Goal: Transaction & Acquisition: Download file/media

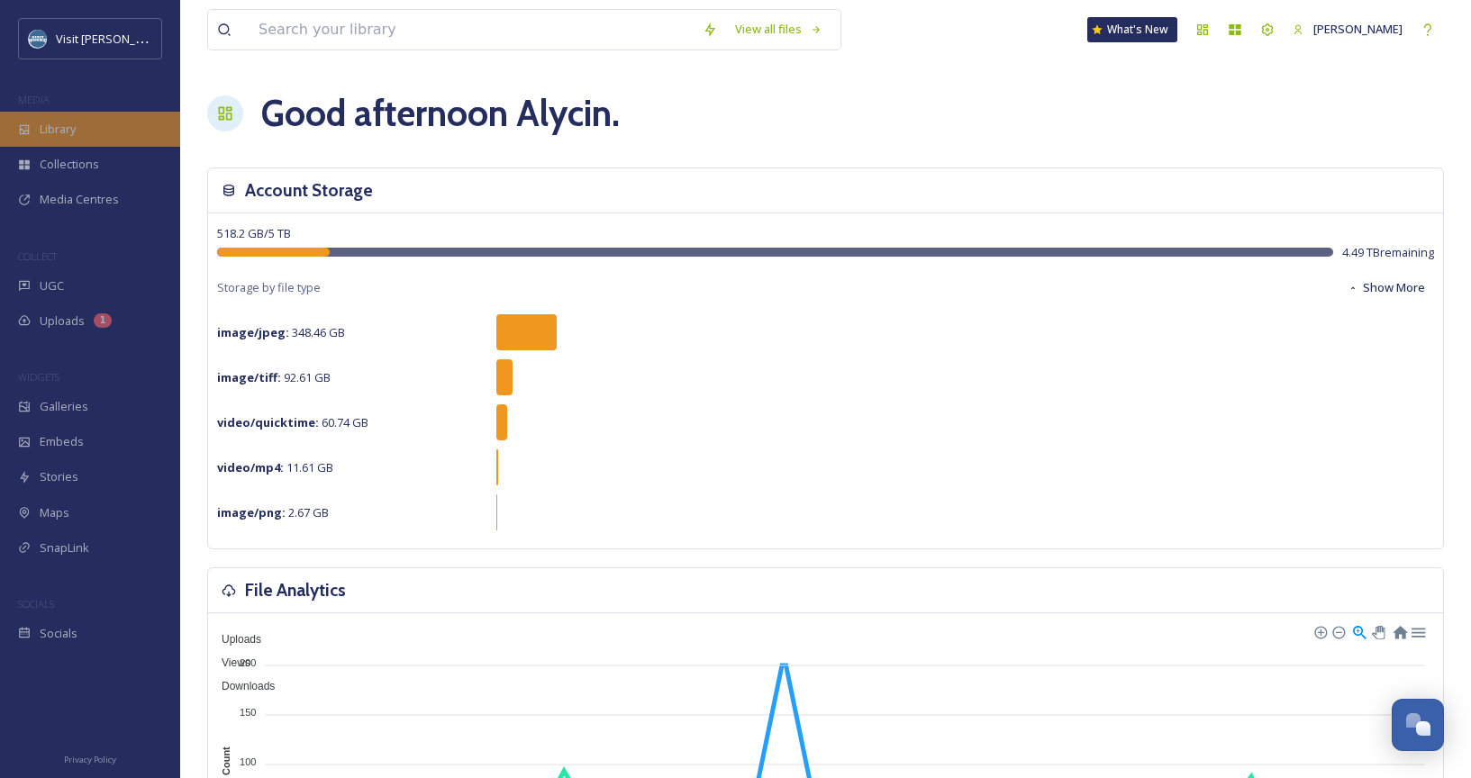
click at [86, 128] on div "Library" at bounding box center [90, 129] width 180 height 35
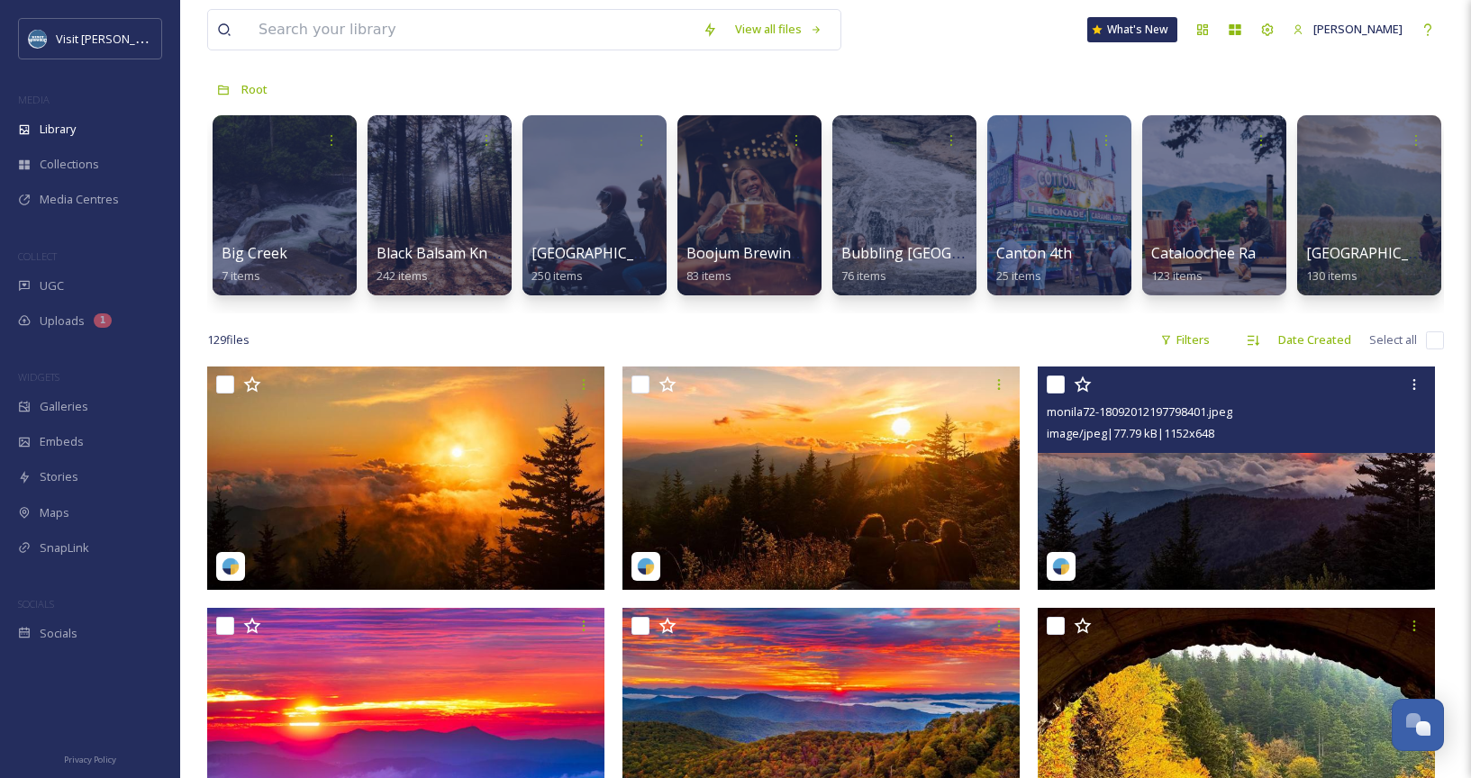
scroll to position [86, 0]
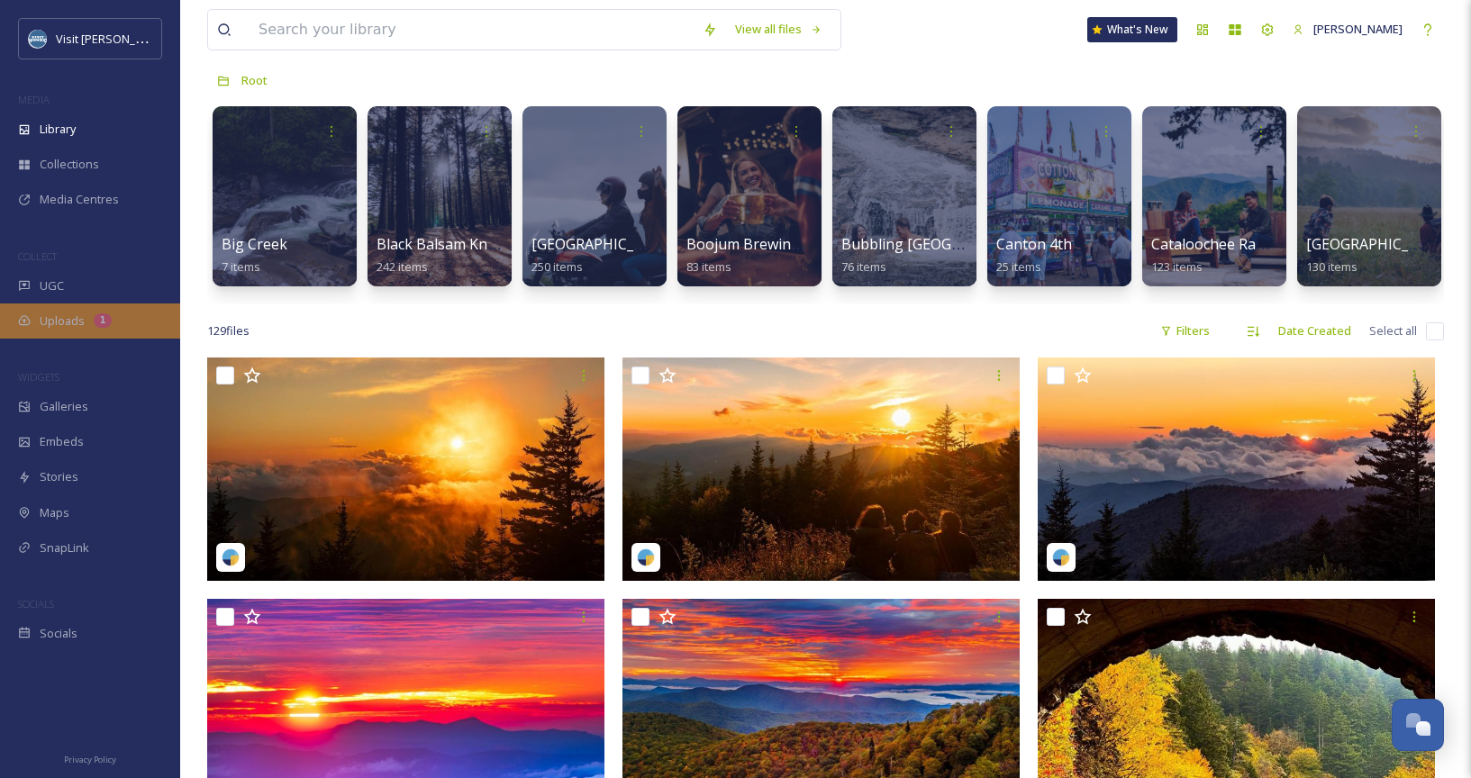
click at [88, 312] on div "Uploads 1" at bounding box center [90, 321] width 180 height 35
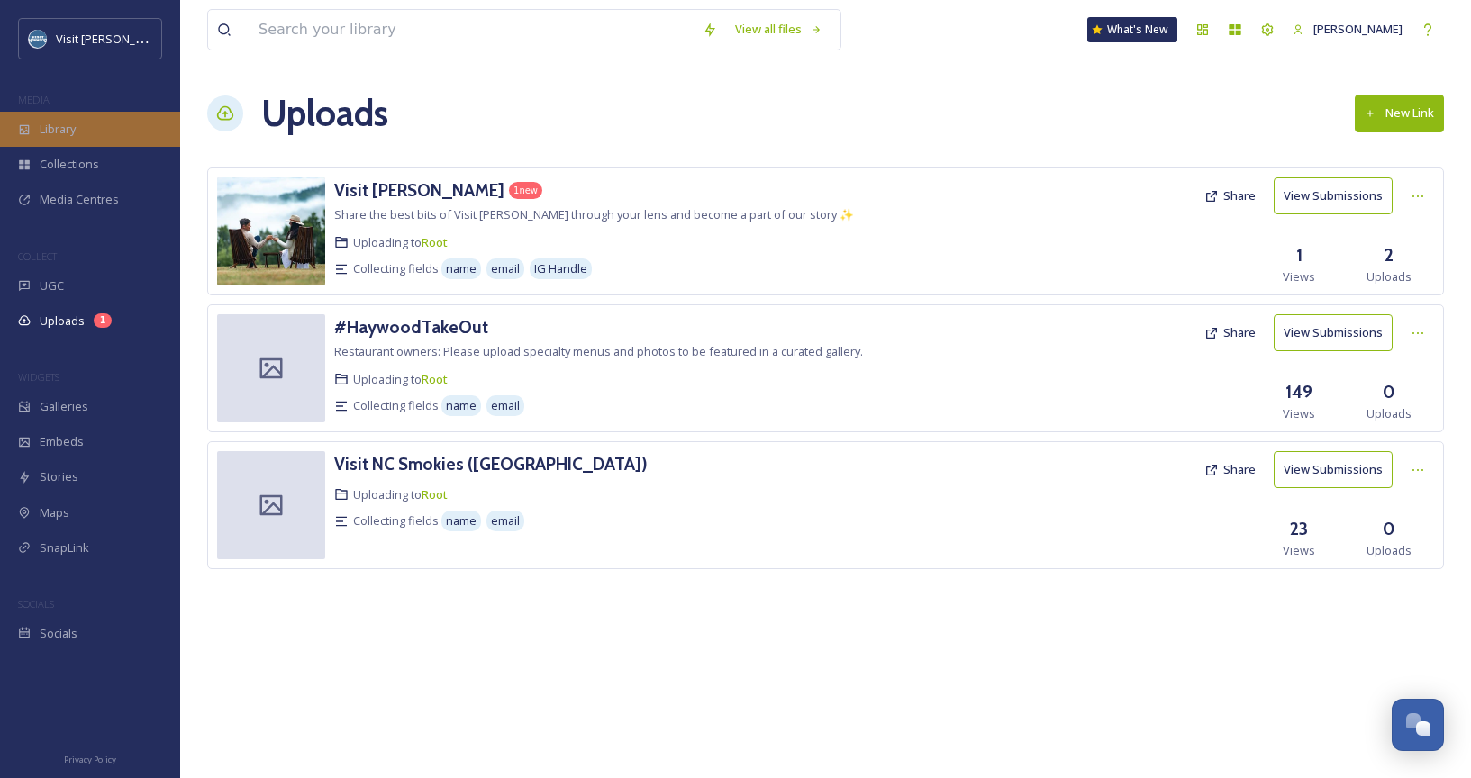
click at [113, 133] on div "Library" at bounding box center [90, 129] width 180 height 35
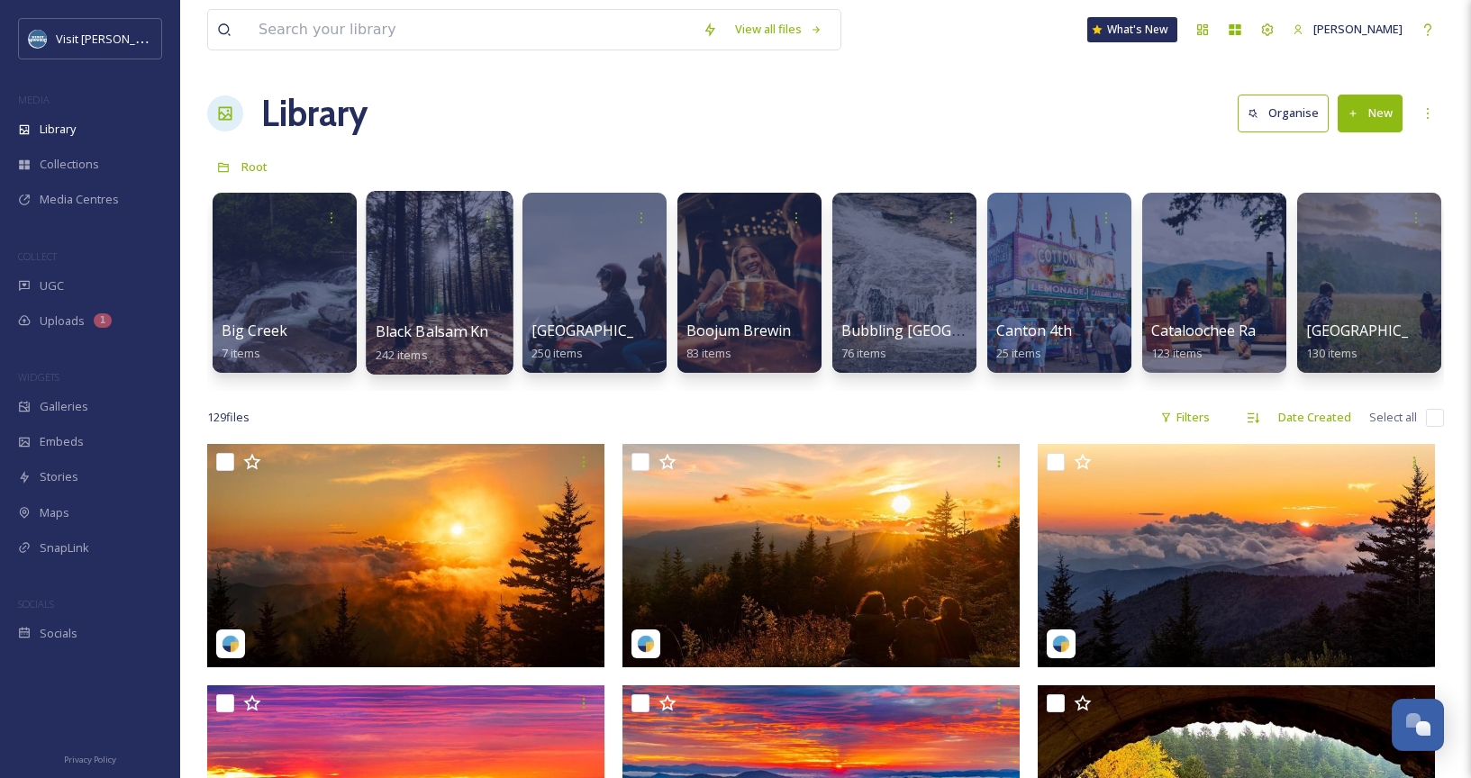
click at [453, 310] on div at bounding box center [439, 283] width 147 height 184
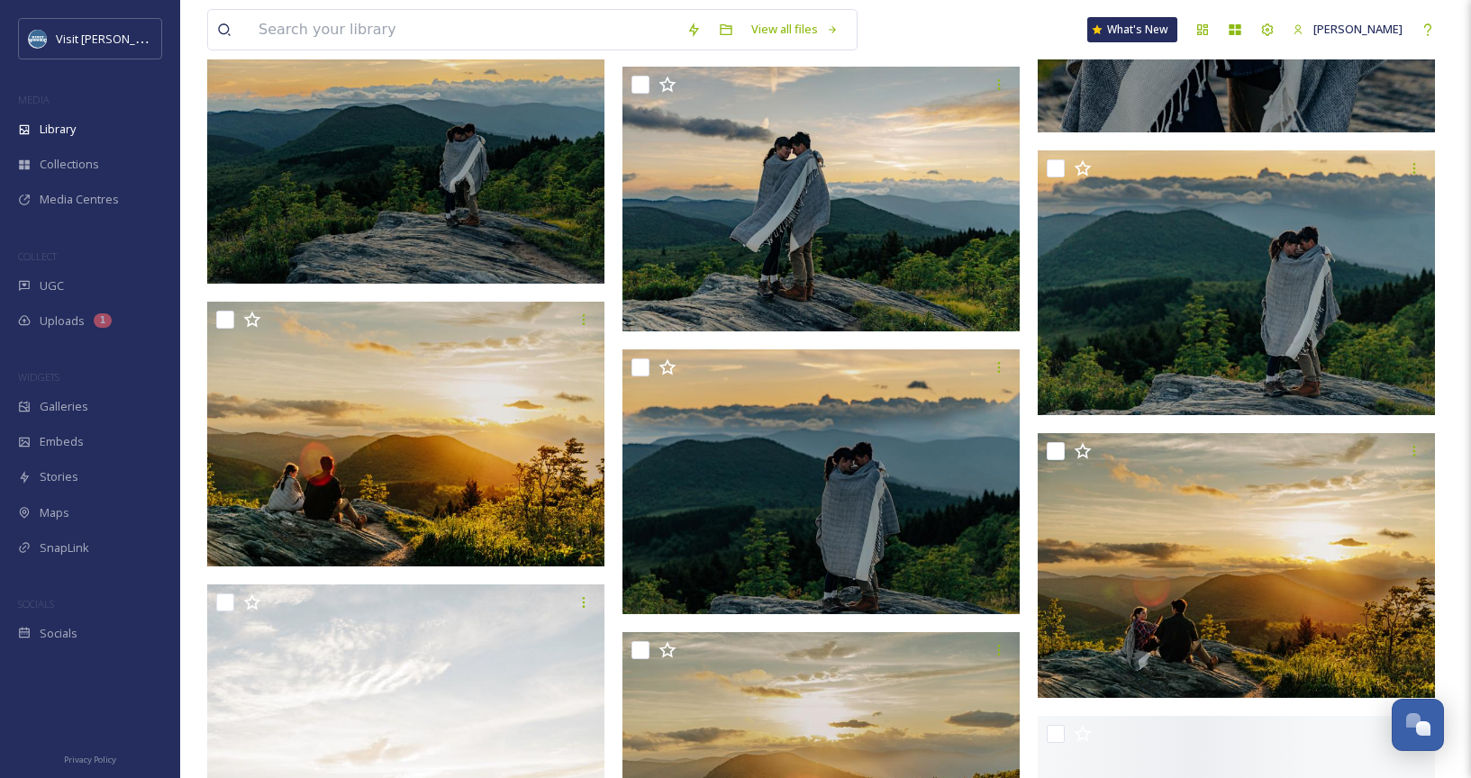
scroll to position [3049, 0]
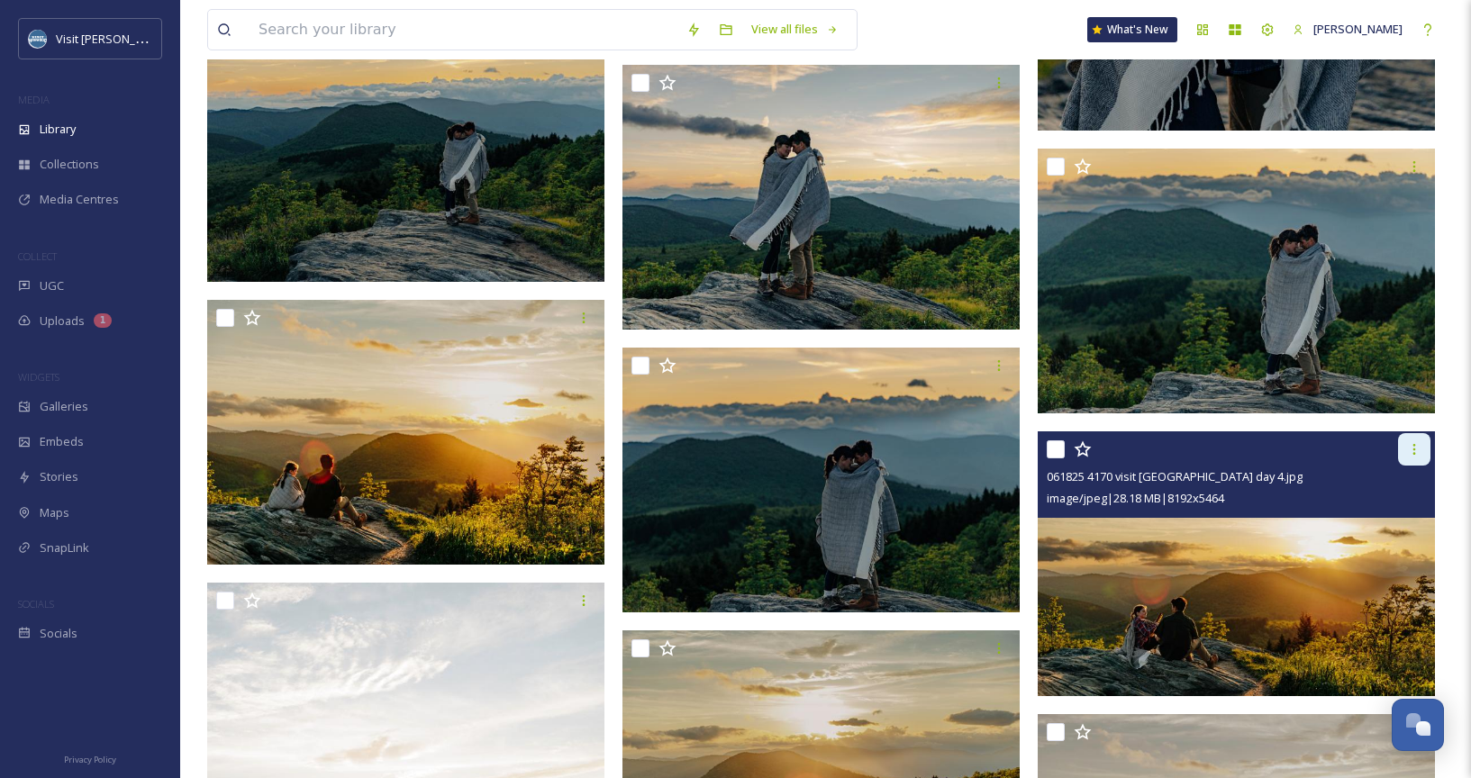
click at [1413, 449] on icon at bounding box center [1414, 449] width 3 height 11
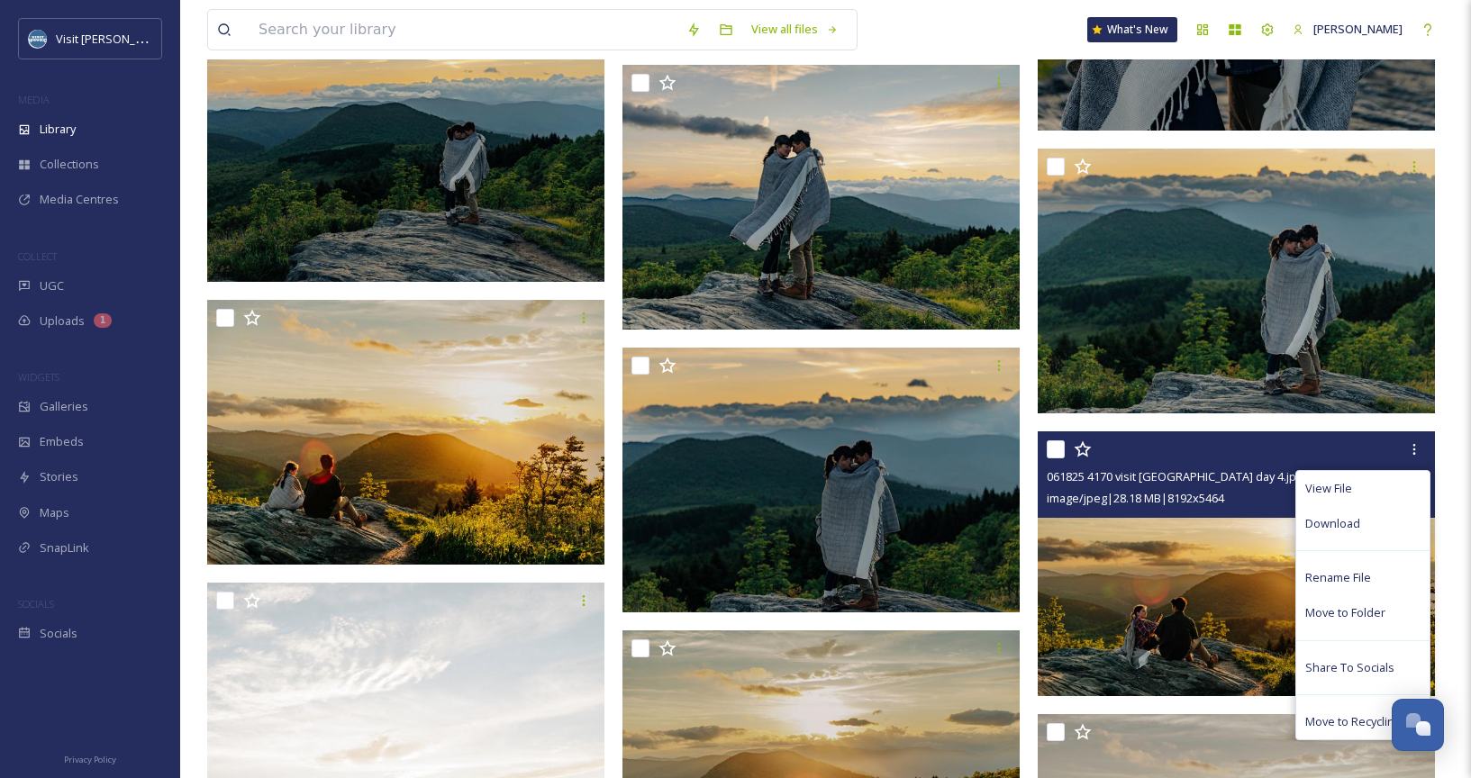
click at [1360, 541] on div "View File Download Rename File Move to Folder Share To Socials Move to Recyclin…" at bounding box center [1362, 605] width 135 height 270
click at [1348, 530] on span "Download" at bounding box center [1332, 523] width 55 height 17
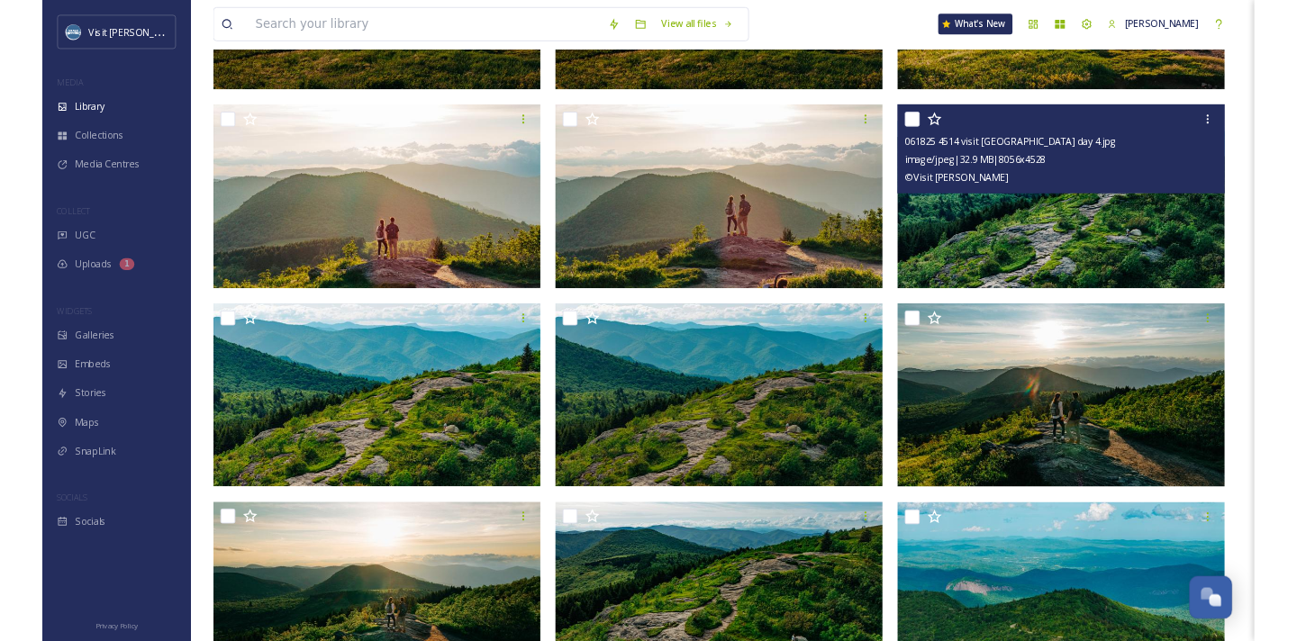
scroll to position [367, 0]
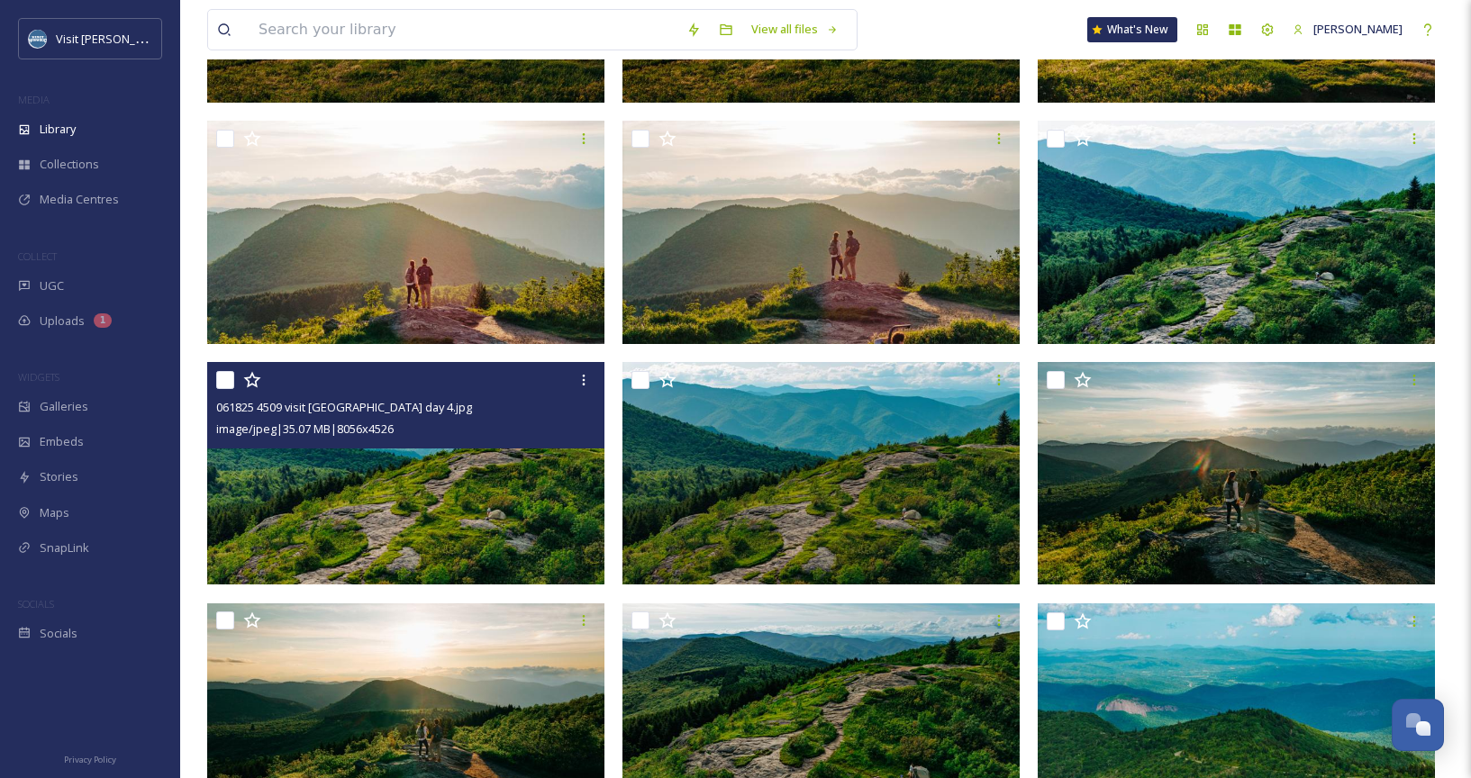
click at [526, 523] on img at bounding box center [405, 473] width 397 height 223
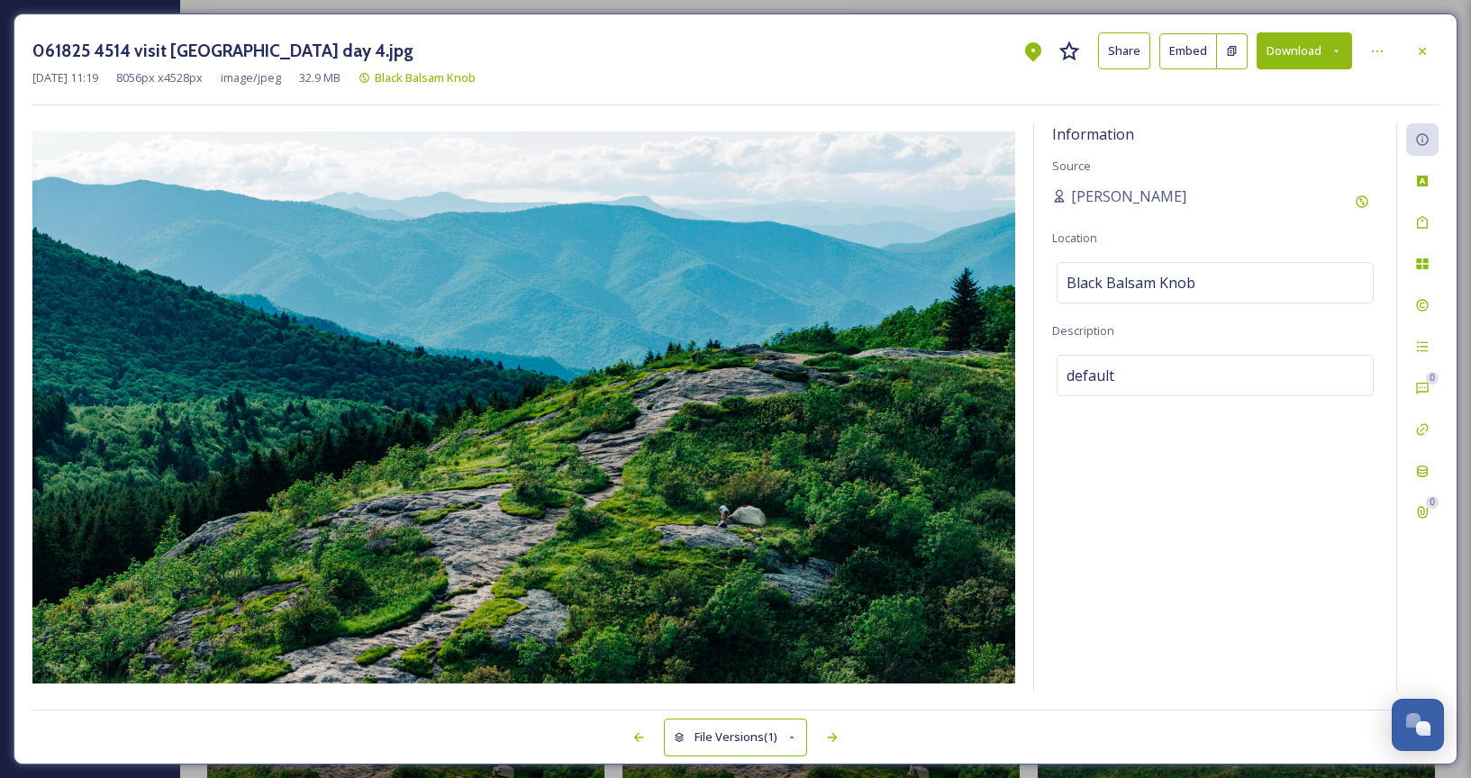
click at [1292, 46] on button "Download" at bounding box center [1303, 50] width 95 height 37
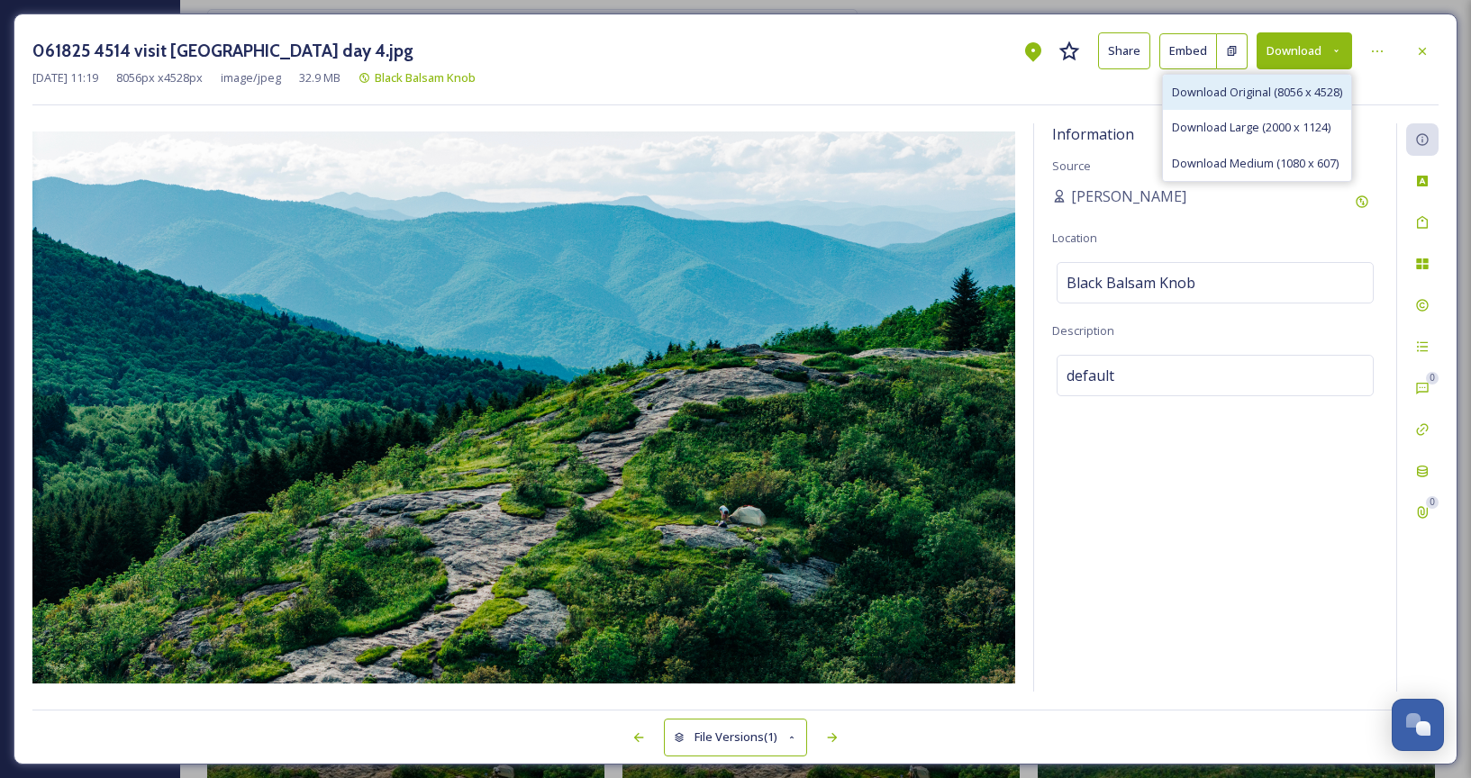
click at [1275, 90] on span "Download Original (8056 x 4528)" at bounding box center [1257, 92] width 170 height 17
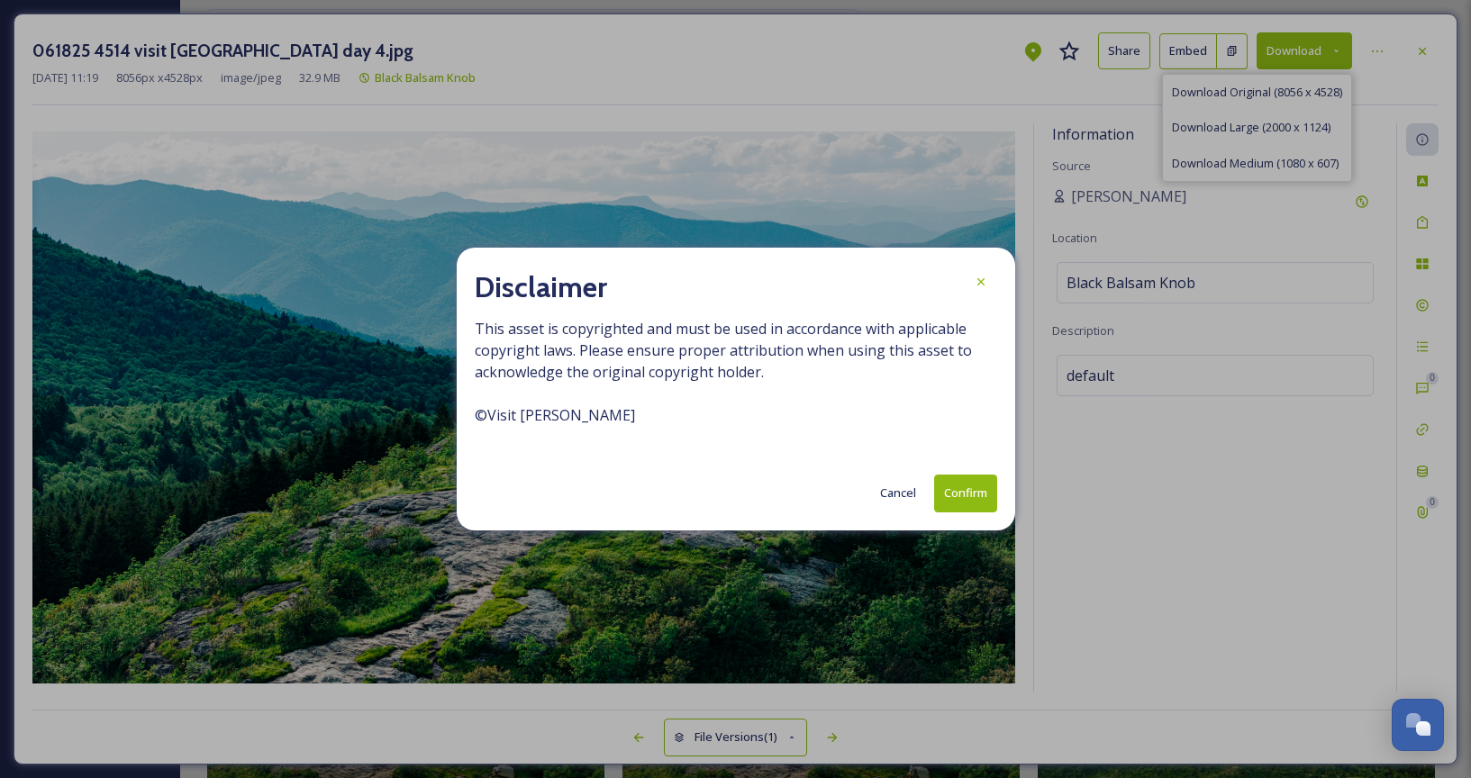
click at [967, 487] on button "Confirm" at bounding box center [965, 493] width 63 height 37
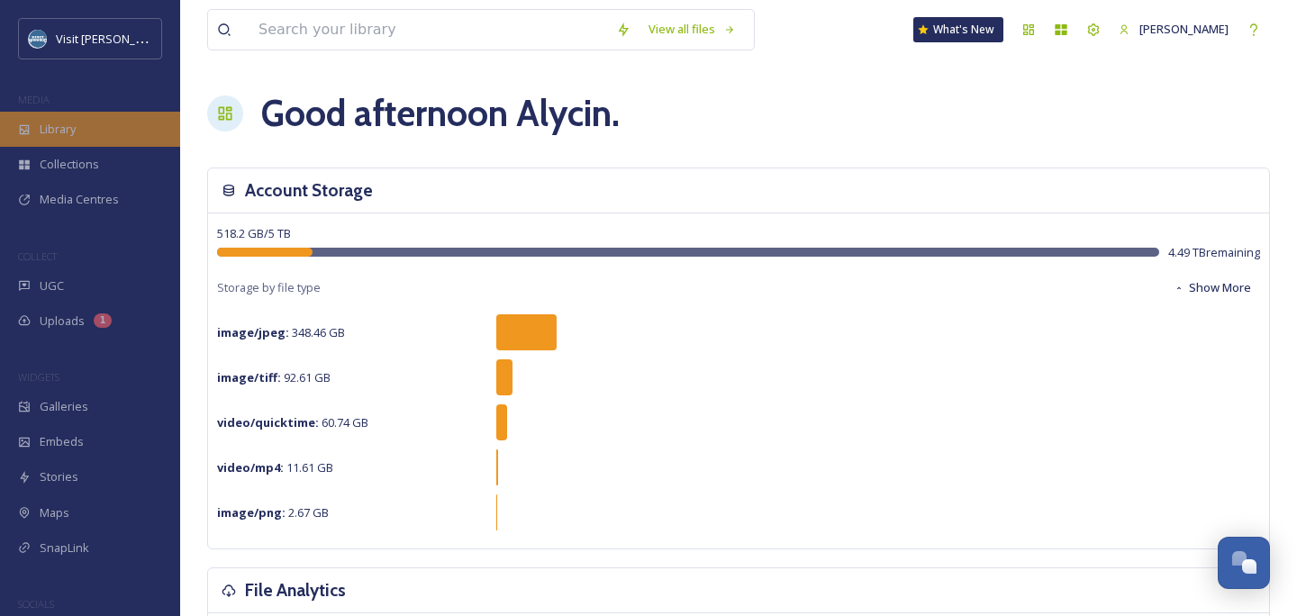
click at [55, 116] on div "Library" at bounding box center [90, 129] width 180 height 35
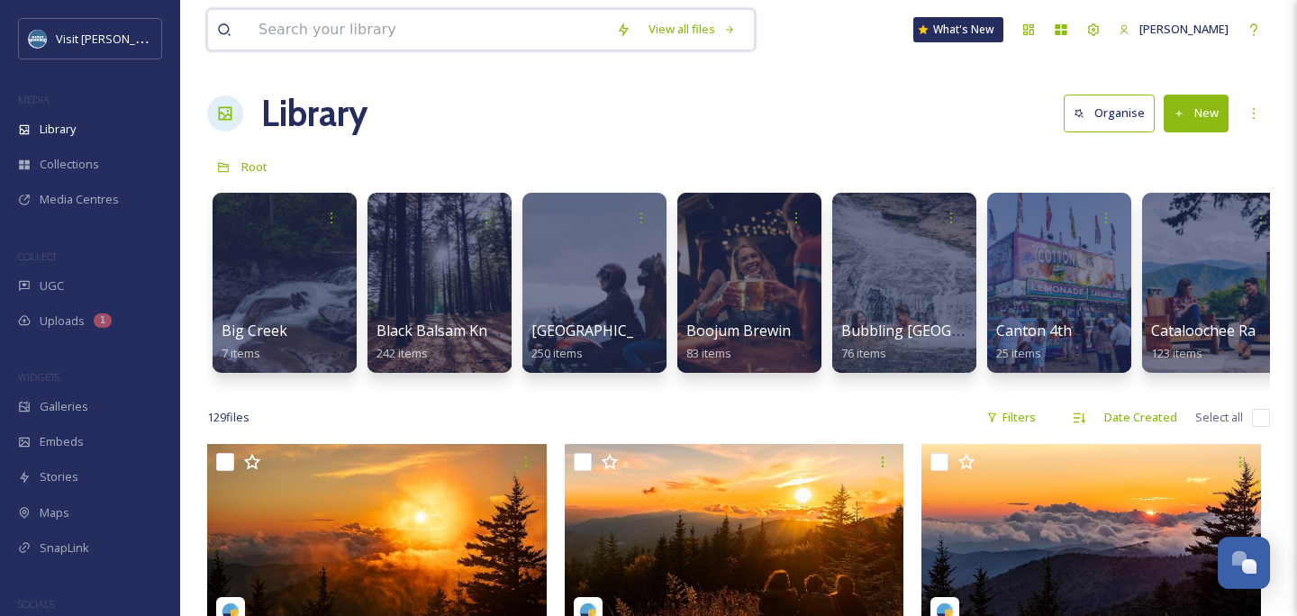
click at [586, 34] on input at bounding box center [428, 30] width 358 height 40
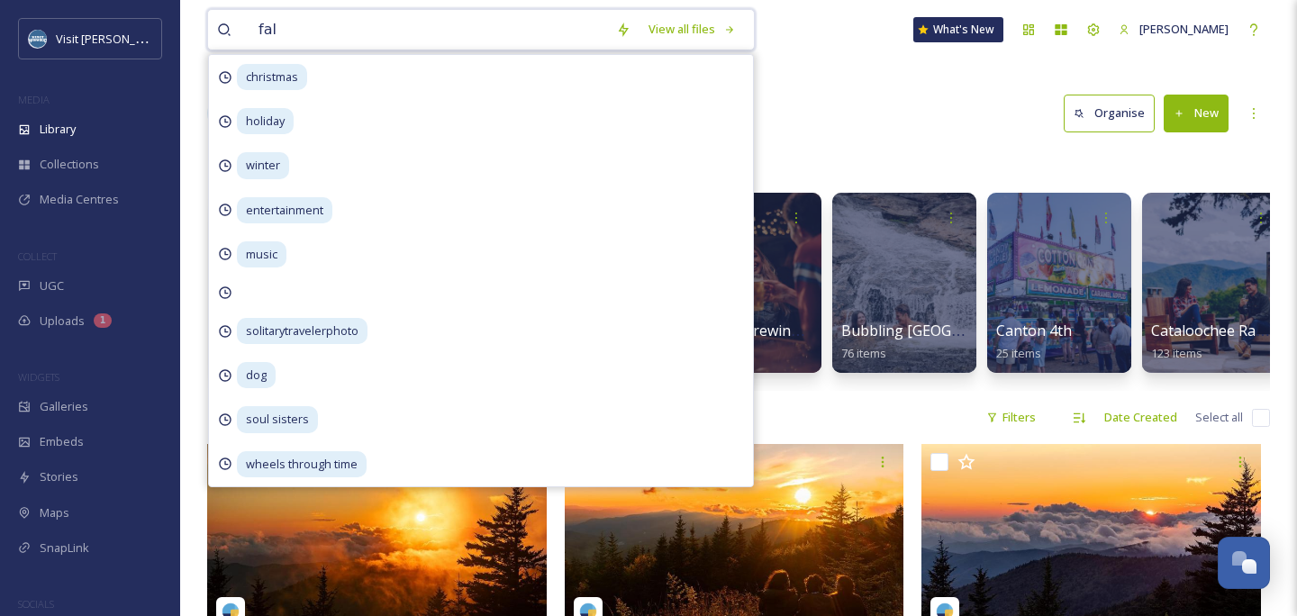
type input "fall"
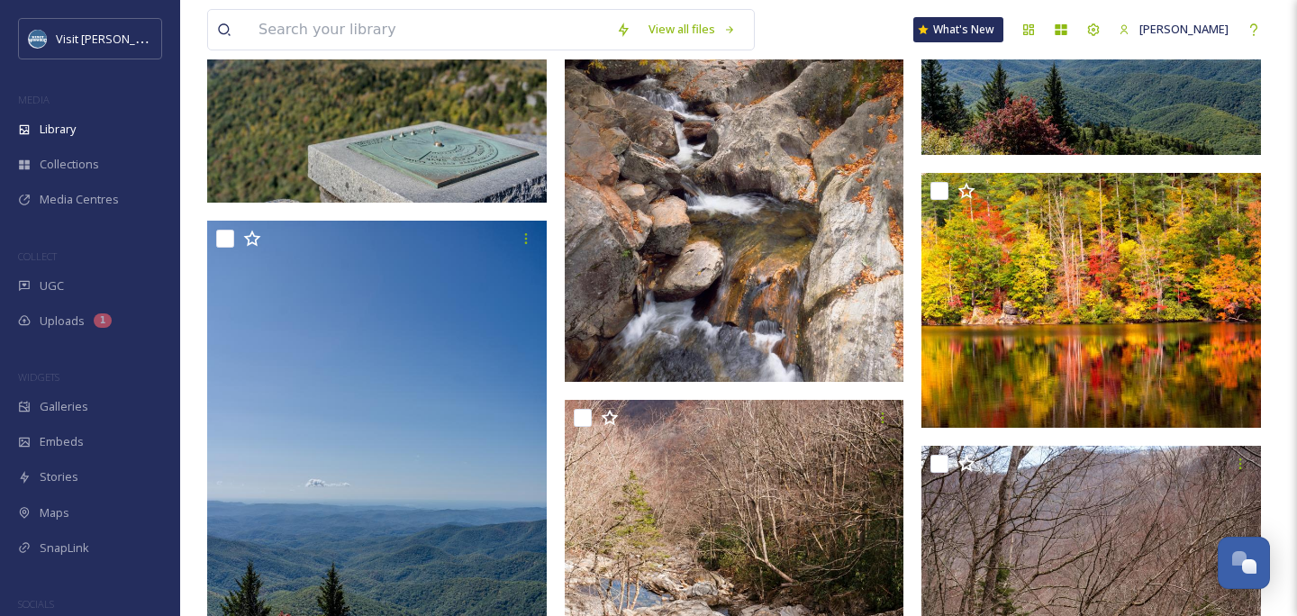
scroll to position [30849, 0]
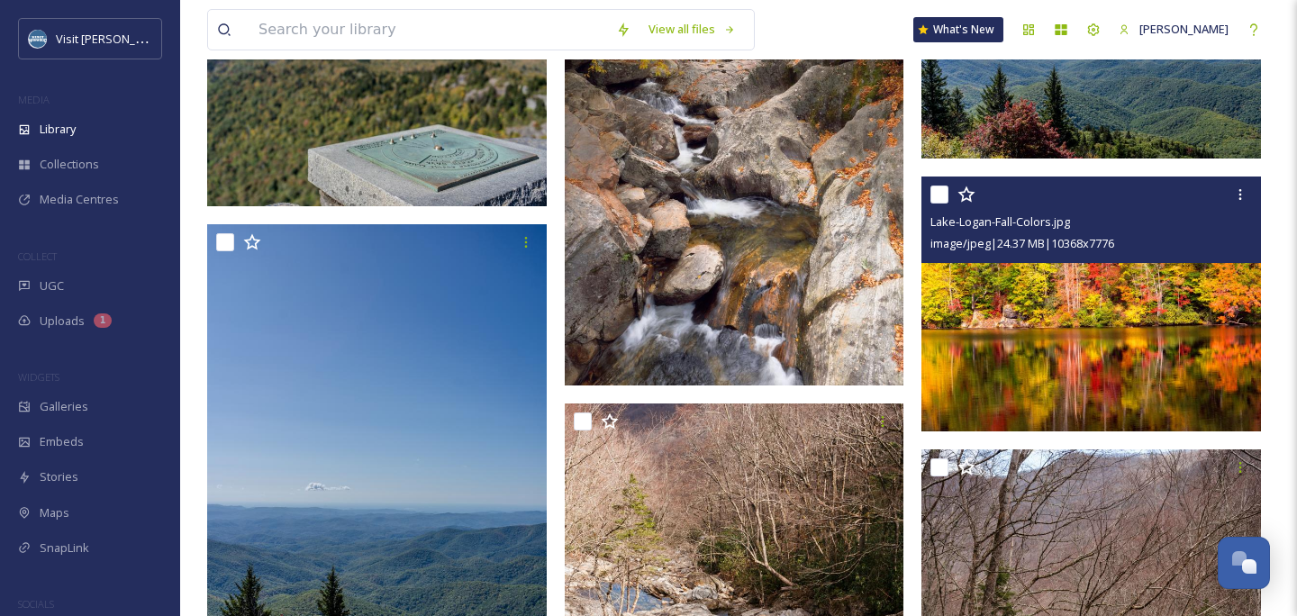
click at [1135, 296] on img at bounding box center [1091, 304] width 340 height 255
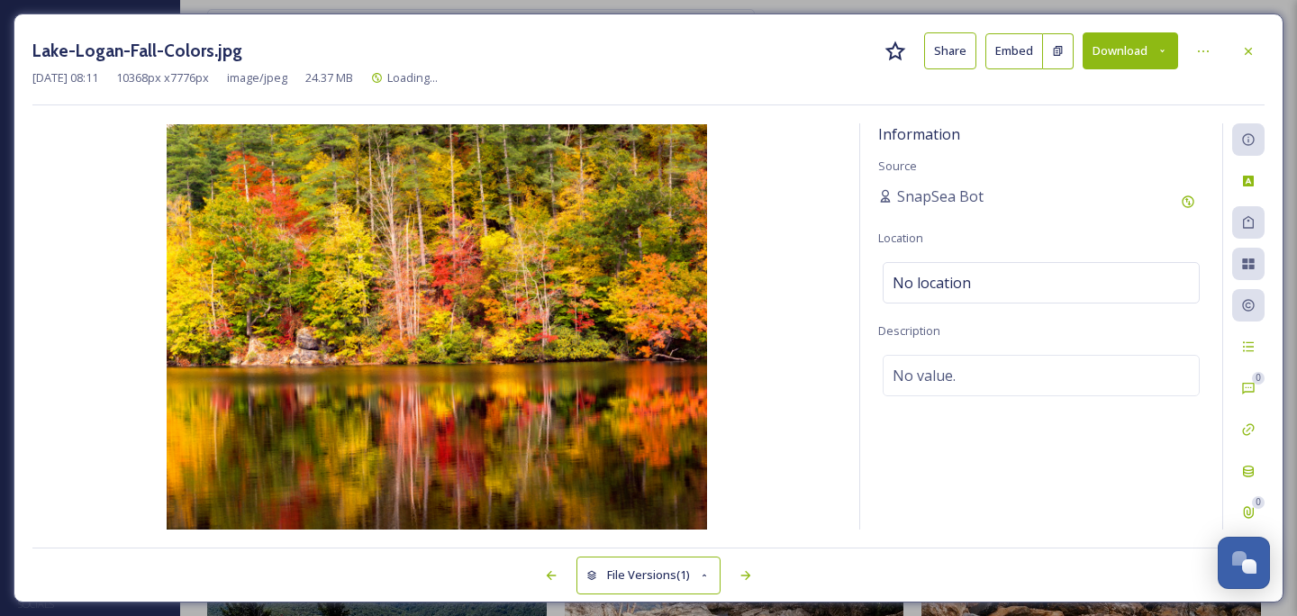
click at [1122, 49] on button "Download" at bounding box center [1130, 50] width 95 height 37
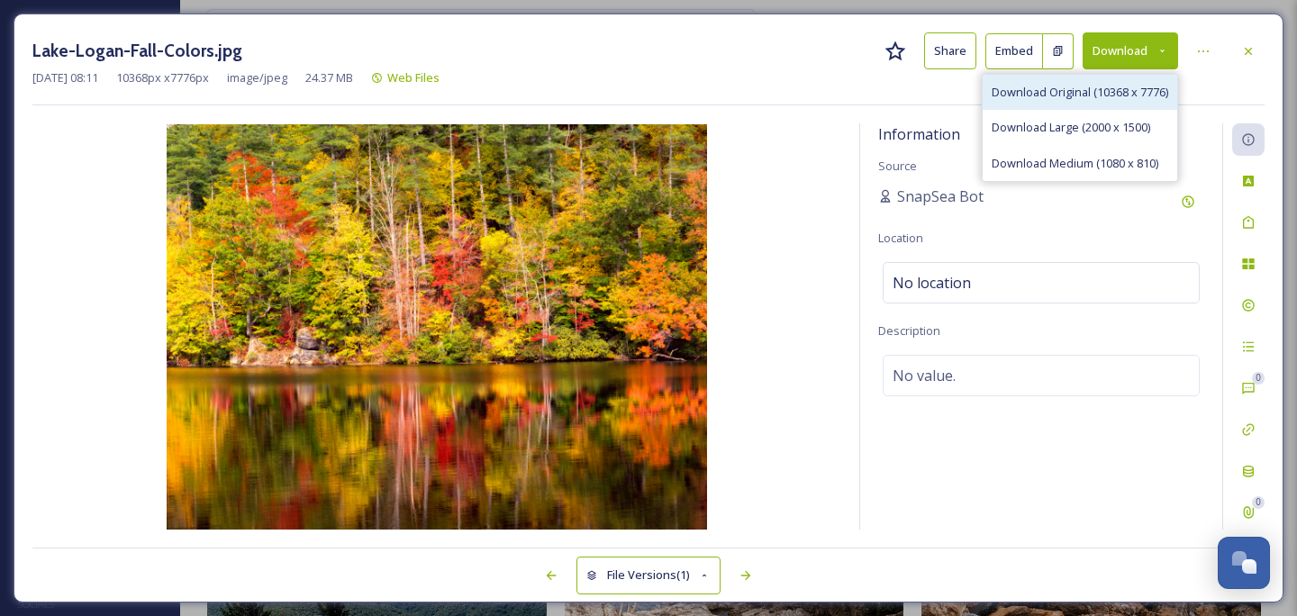
click at [1102, 91] on span "Download Original (10368 x 7776)" at bounding box center [1080, 92] width 177 height 17
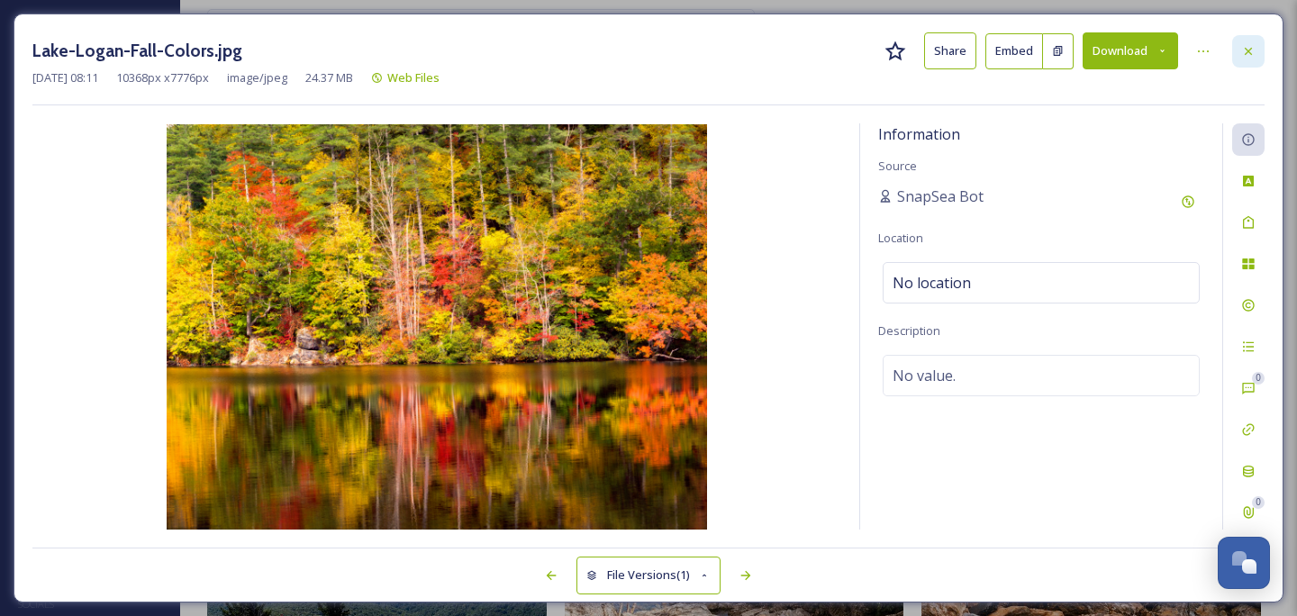
click at [1252, 49] on icon at bounding box center [1248, 51] width 14 height 14
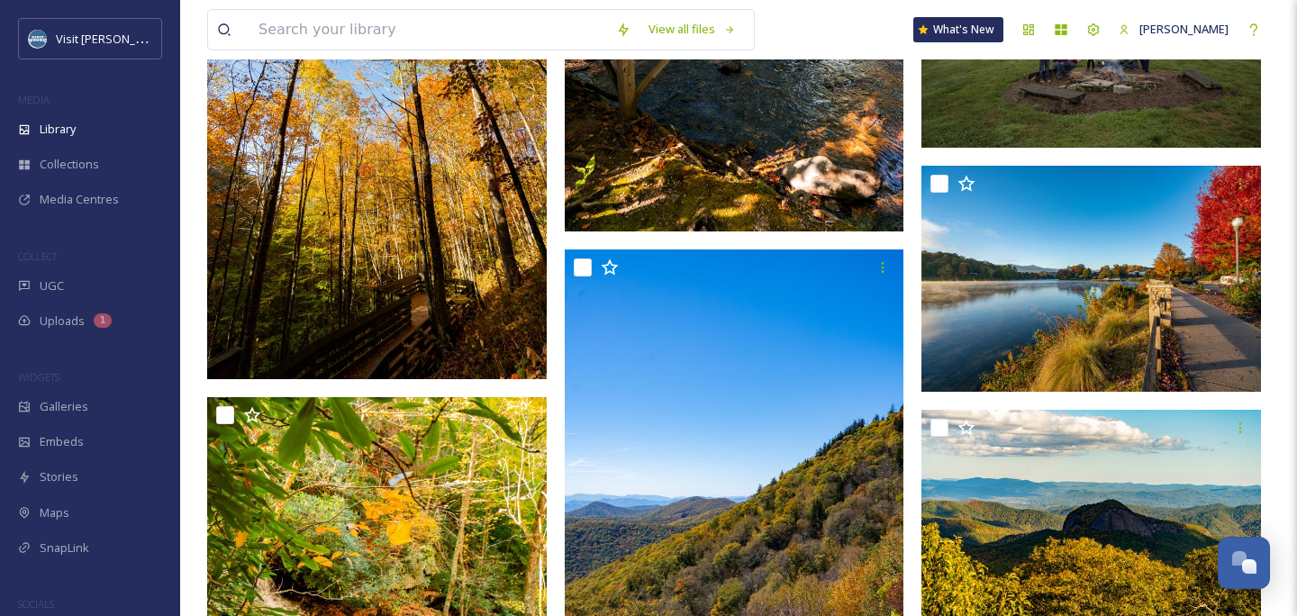
scroll to position [38246, 0]
